Goal: Find specific fact: Find specific fact

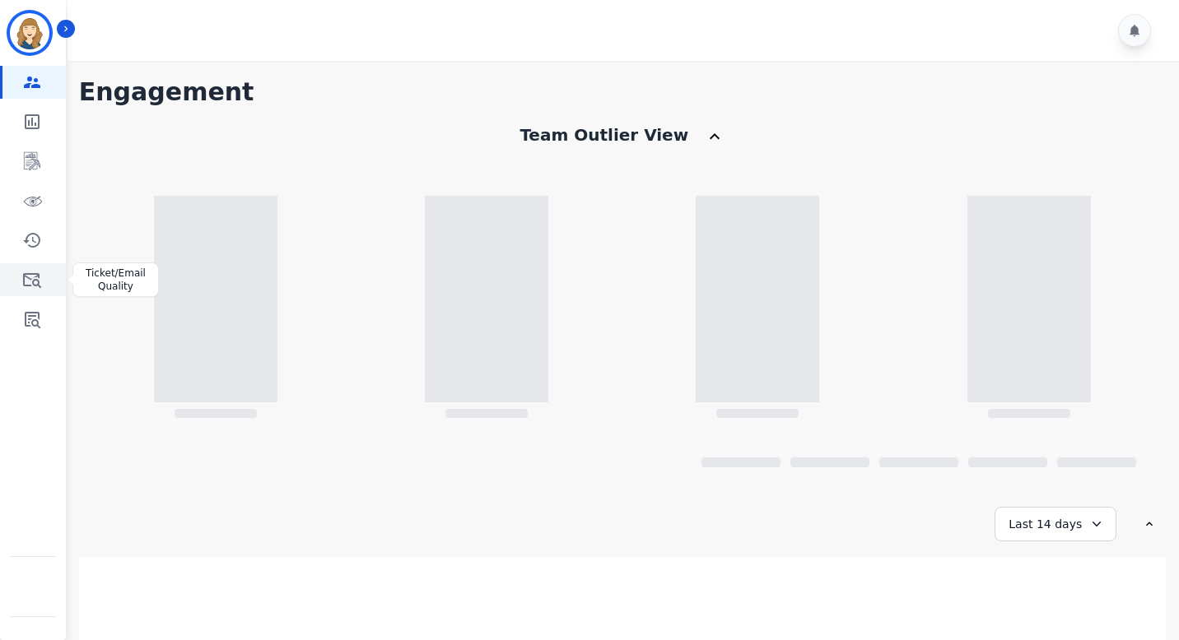
click at [35, 275] on icon "Sidebar" at bounding box center [32, 280] width 20 height 20
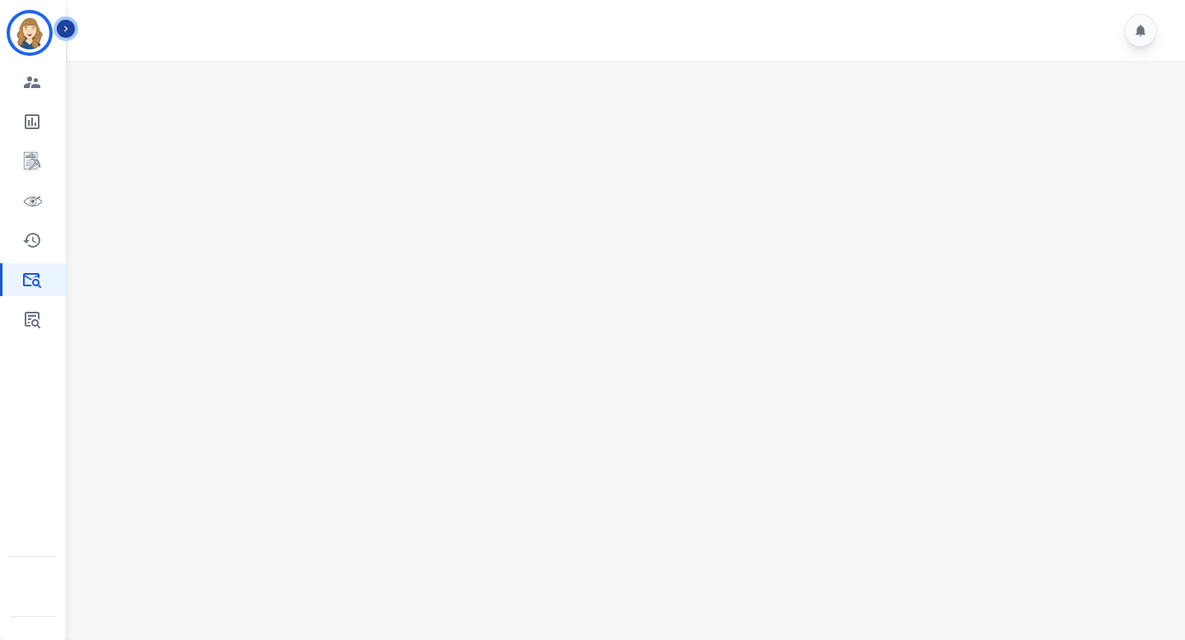
click at [69, 24] on icon "Sidebar" at bounding box center [66, 29] width 12 height 12
click at [41, 313] on icon "Sidebar" at bounding box center [32, 320] width 20 height 20
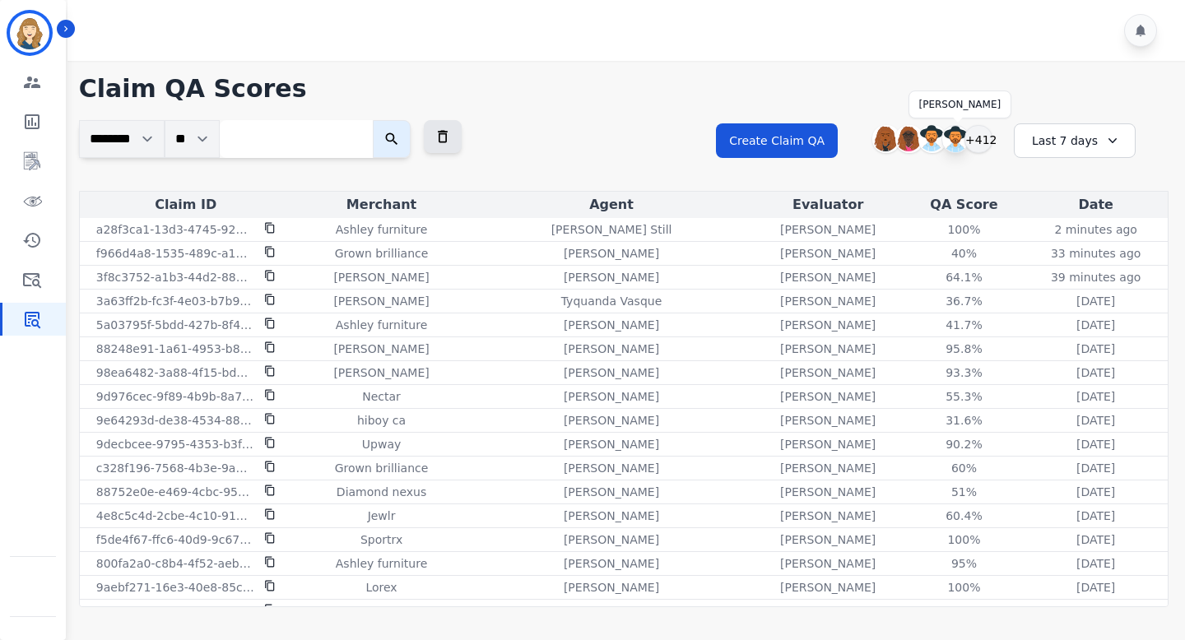
click at [951, 135] on img at bounding box center [956, 139] width 26 height 26
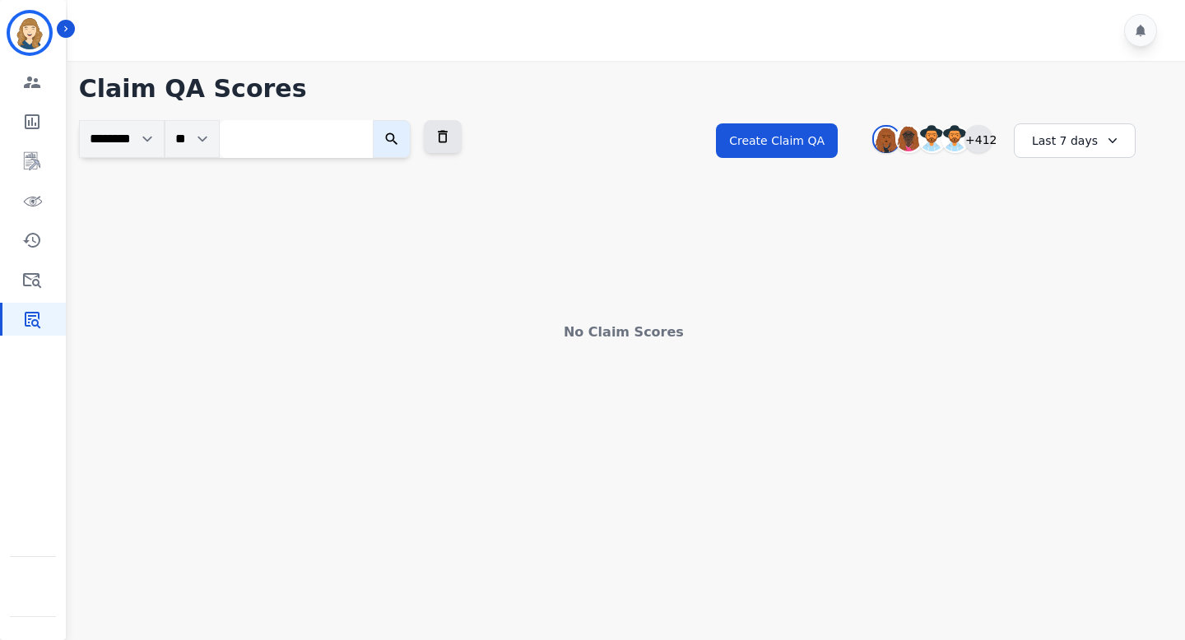
click at [971, 144] on div "+412" at bounding box center [979, 139] width 28 height 28
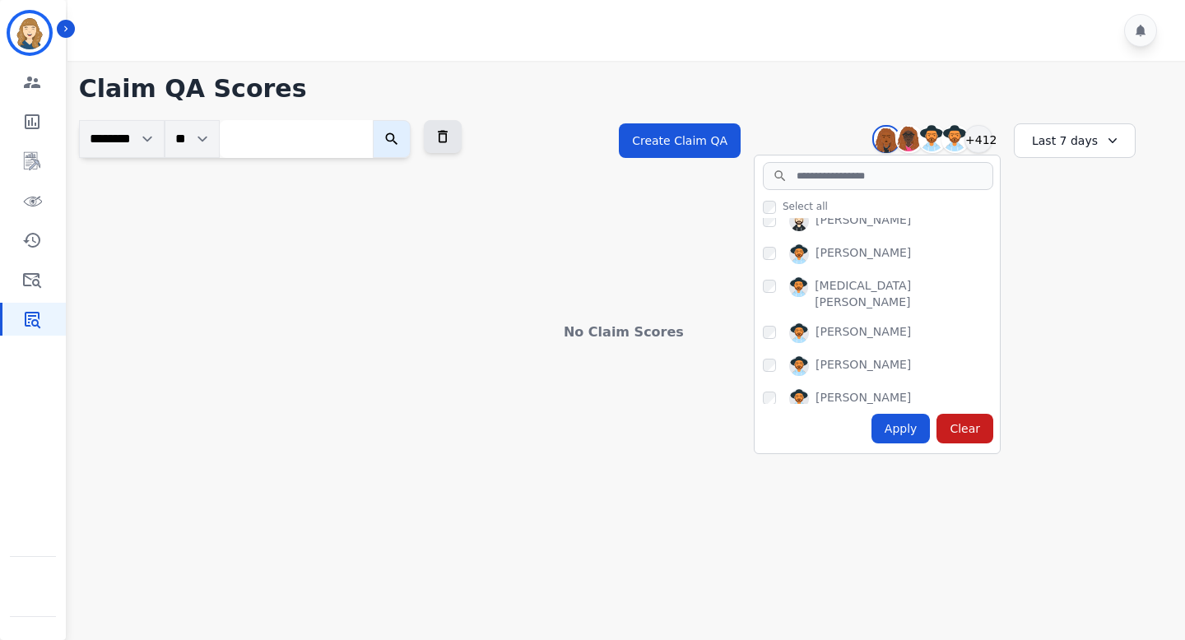
scroll to position [143, 0]
click at [859, 251] on div "[PERSON_NAME]" at bounding box center [863, 256] width 95 height 20
copy div "[PERSON_NAME]"
